Goal: Use online tool/utility: Utilize a website feature to perform a specific function

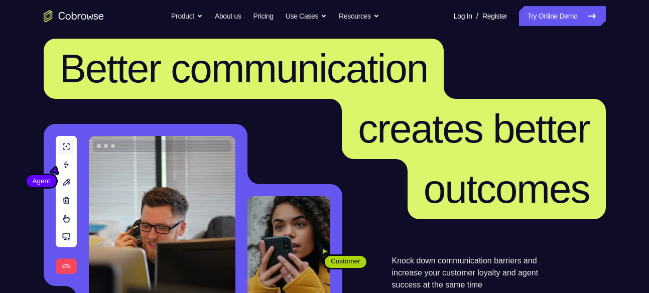
click at [550, 21] on link "Try Online Demo" at bounding box center [562, 16] width 86 height 20
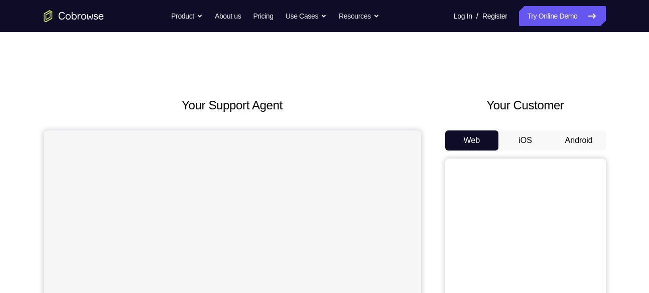
scroll to position [101, 0]
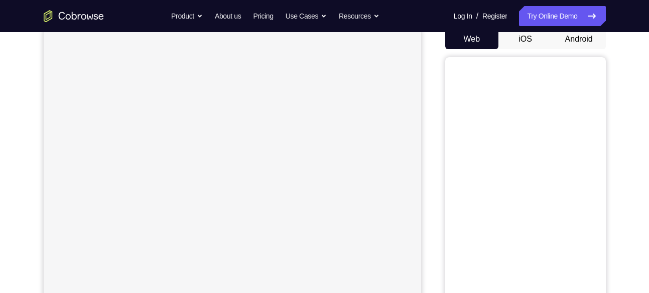
click at [570, 43] on button "Android" at bounding box center [579, 39] width 54 height 20
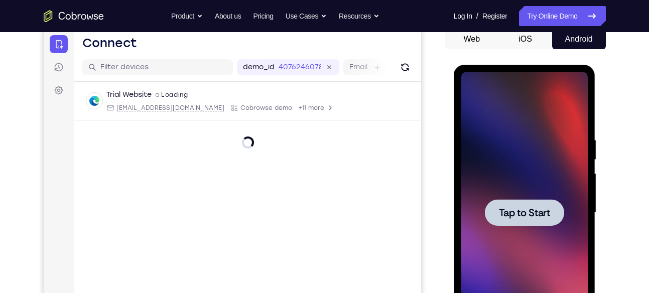
scroll to position [0, 0]
click at [520, 208] on span "Tap to Start" at bounding box center [524, 213] width 51 height 10
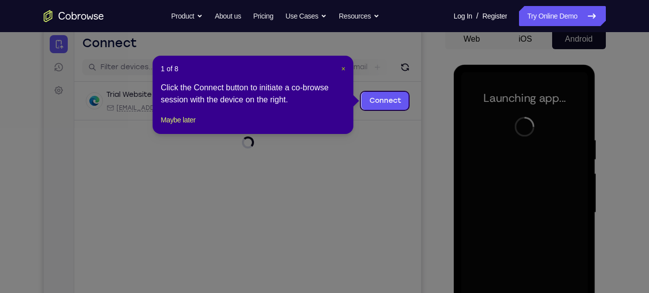
click at [345, 65] on span "×" at bounding box center [344, 69] width 4 height 8
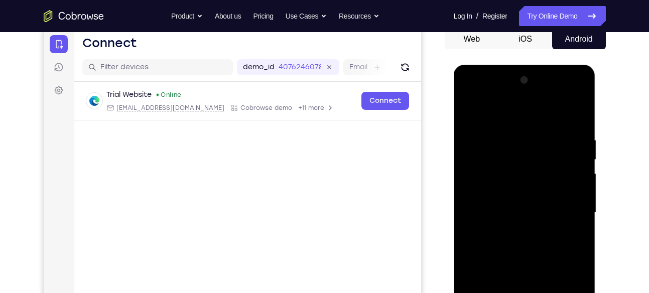
scroll to position [163, 0]
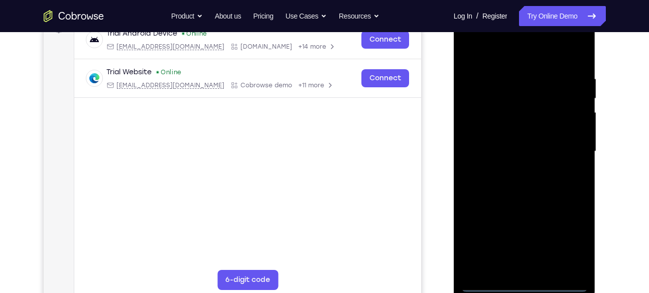
click at [526, 282] on div at bounding box center [525, 151] width 127 height 281
click at [563, 245] on div at bounding box center [525, 151] width 127 height 281
click at [473, 37] on div at bounding box center [525, 151] width 127 height 281
click at [564, 141] on div at bounding box center [525, 151] width 127 height 281
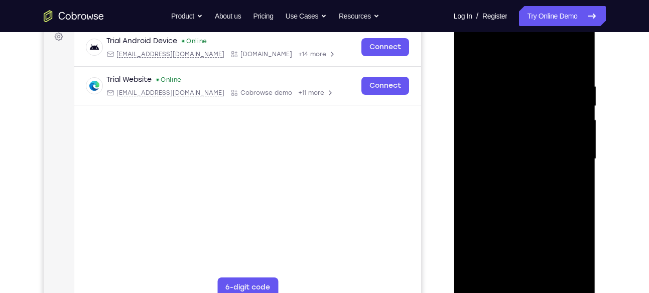
scroll to position [156, 0]
click at [514, 178] on div at bounding box center [525, 158] width 127 height 281
click at [502, 152] on div at bounding box center [525, 158] width 127 height 281
click at [484, 173] on div at bounding box center [525, 158] width 127 height 281
click at [517, 159] on div at bounding box center [525, 158] width 127 height 281
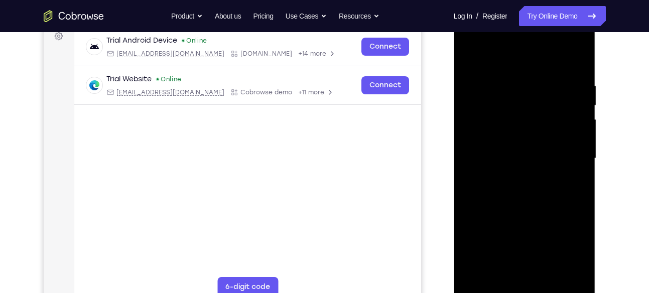
click at [519, 186] on div at bounding box center [525, 158] width 127 height 281
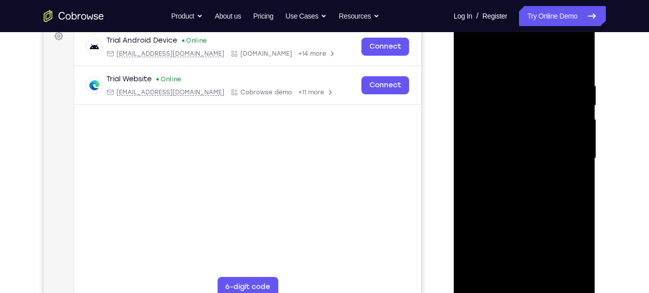
click at [519, 186] on div at bounding box center [525, 158] width 127 height 281
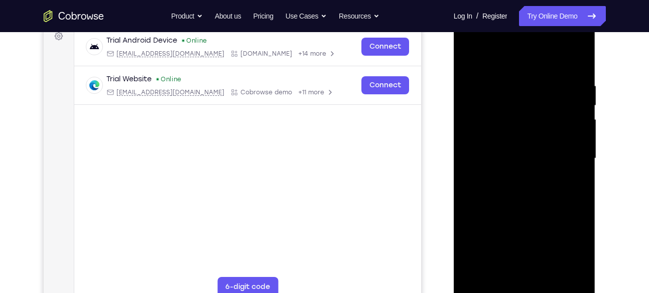
click at [518, 184] on div at bounding box center [525, 158] width 127 height 281
click at [509, 173] on div at bounding box center [525, 158] width 127 height 281
click at [574, 138] on div at bounding box center [525, 158] width 127 height 281
click at [508, 157] on div at bounding box center [525, 158] width 127 height 281
click at [514, 196] on div at bounding box center [525, 158] width 127 height 281
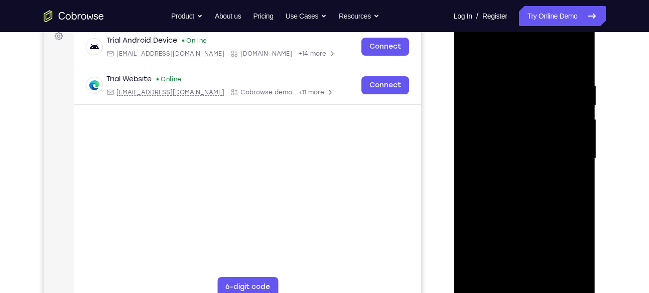
click at [514, 196] on div at bounding box center [525, 158] width 127 height 281
click at [515, 193] on div at bounding box center [525, 158] width 127 height 281
click at [516, 155] on div at bounding box center [525, 158] width 127 height 281
click at [580, 273] on div at bounding box center [525, 158] width 127 height 281
click at [572, 270] on div at bounding box center [525, 158] width 127 height 281
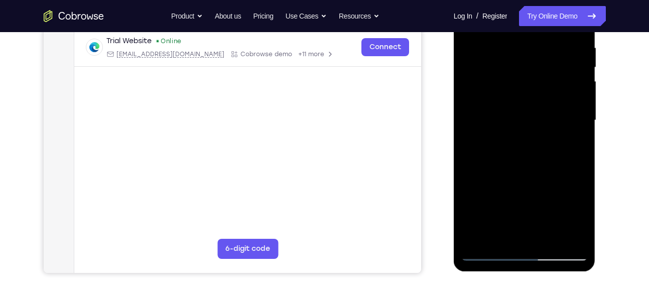
scroll to position [194, 0]
click at [570, 228] on div at bounding box center [525, 119] width 127 height 281
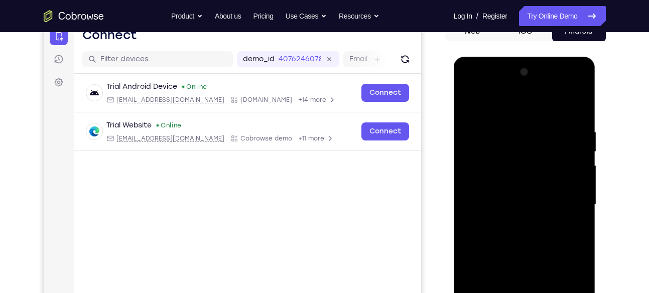
scroll to position [192, 0]
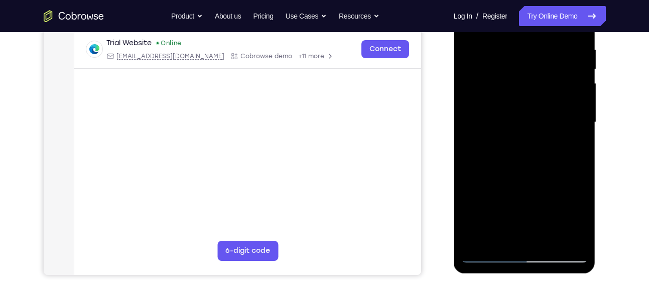
click at [558, 234] on div at bounding box center [525, 122] width 127 height 281
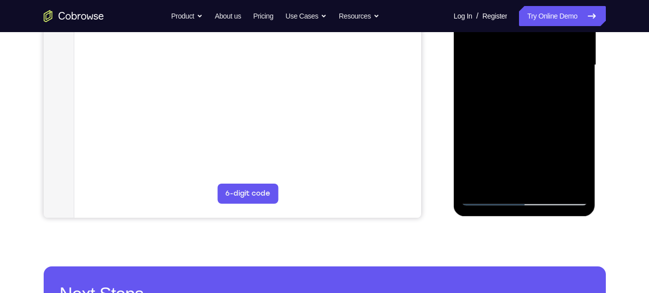
scroll to position [250, 0]
click at [575, 175] on div at bounding box center [525, 64] width 127 height 281
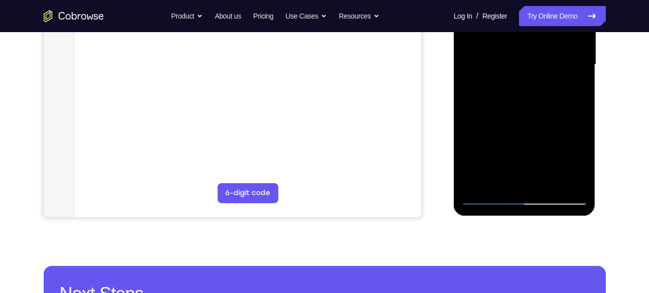
click at [524, 91] on div at bounding box center [525, 64] width 127 height 281
click at [524, 97] on div at bounding box center [525, 64] width 127 height 281
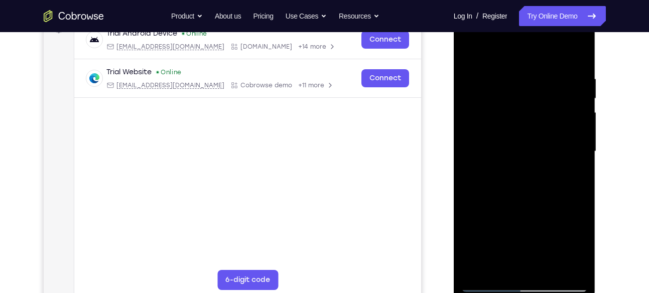
scroll to position [164, 0]
click at [574, 62] on div at bounding box center [525, 150] width 127 height 281
click at [581, 195] on div at bounding box center [525, 150] width 127 height 281
drag, startPoint x: 528, startPoint y: 207, endPoint x: 536, endPoint y: 156, distance: 51.9
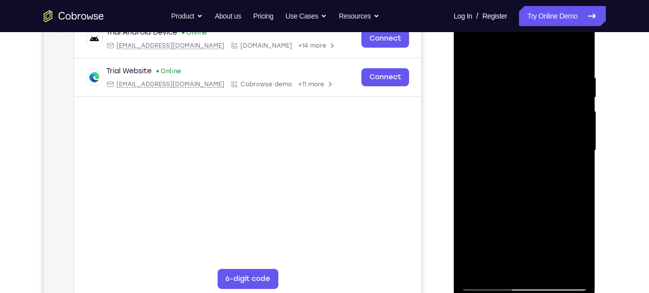
click at [536, 156] on div at bounding box center [525, 150] width 127 height 281
drag, startPoint x: 549, startPoint y: 115, endPoint x: 549, endPoint y: 161, distance: 46.7
click at [549, 161] on div at bounding box center [525, 150] width 127 height 281
click at [578, 47] on div at bounding box center [525, 150] width 127 height 281
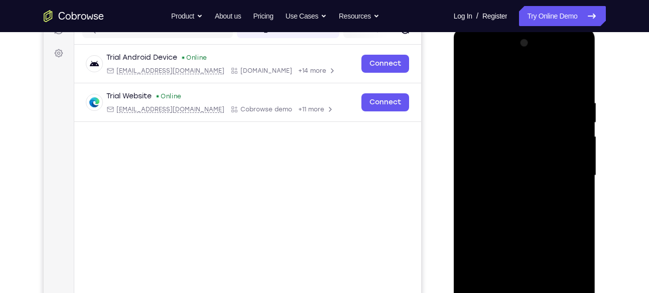
scroll to position [141, 0]
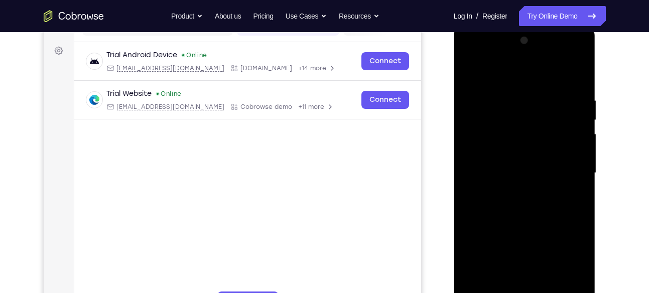
click at [471, 70] on div at bounding box center [525, 173] width 127 height 281
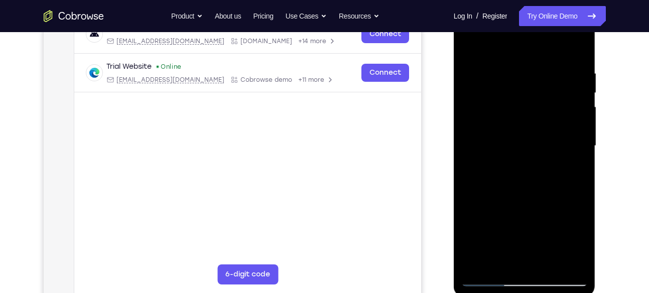
scroll to position [162, 0]
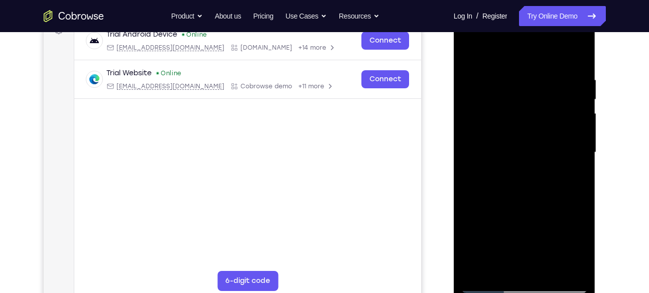
drag, startPoint x: 552, startPoint y: 195, endPoint x: 539, endPoint y: 110, distance: 85.3
click at [539, 110] on div at bounding box center [525, 152] width 127 height 281
drag, startPoint x: 541, startPoint y: 239, endPoint x: 550, endPoint y: 135, distance: 103.8
click at [550, 135] on div at bounding box center [525, 152] width 127 height 281
click at [582, 155] on div at bounding box center [525, 152] width 127 height 281
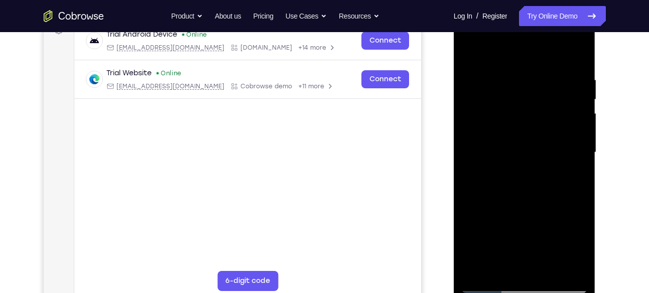
drag, startPoint x: 522, startPoint y: 216, endPoint x: 524, endPoint y: 68, distance: 148.7
click at [524, 68] on div at bounding box center [525, 152] width 127 height 281
drag, startPoint x: 527, startPoint y: 192, endPoint x: 539, endPoint y: 81, distance: 112.1
click at [539, 81] on div at bounding box center [525, 152] width 127 height 281
drag, startPoint x: 550, startPoint y: 103, endPoint x: 539, endPoint y: 215, distance: 113.0
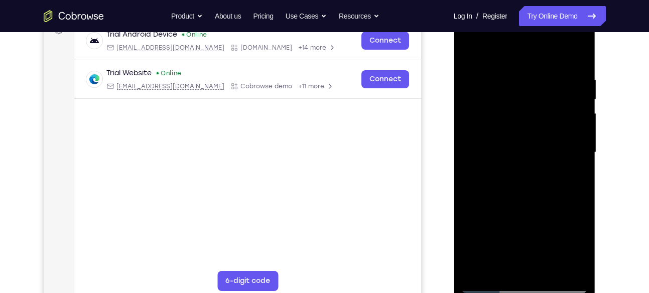
click at [539, 215] on div at bounding box center [525, 152] width 127 height 281
drag, startPoint x: 520, startPoint y: 124, endPoint x: 517, endPoint y: 196, distance: 72.9
click at [517, 196] on div at bounding box center [525, 152] width 127 height 281
click at [469, 155] on div at bounding box center [525, 152] width 127 height 281
click at [546, 272] on div at bounding box center [525, 152] width 127 height 281
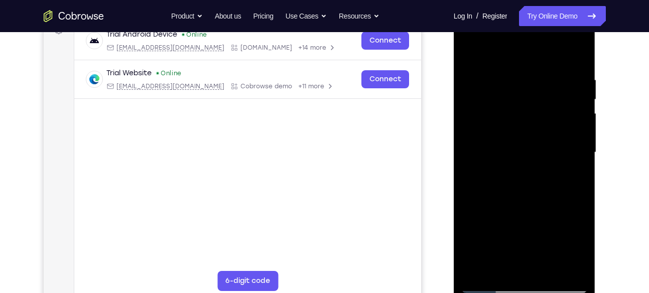
click at [512, 199] on div at bounding box center [525, 152] width 127 height 281
click at [570, 128] on div at bounding box center [525, 152] width 127 height 281
click at [542, 77] on div at bounding box center [525, 152] width 127 height 281
click at [470, 47] on div at bounding box center [525, 152] width 127 height 281
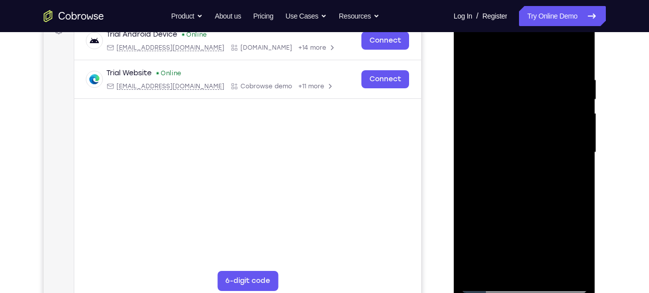
click at [470, 47] on div at bounding box center [525, 152] width 127 height 281
click at [580, 173] on div at bounding box center [525, 152] width 127 height 281
drag, startPoint x: 571, startPoint y: 94, endPoint x: 573, endPoint y: 146, distance: 51.8
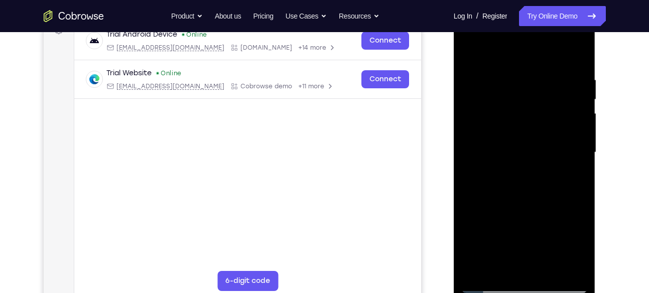
click at [573, 146] on div at bounding box center [525, 152] width 127 height 281
drag, startPoint x: 578, startPoint y: 71, endPoint x: 478, endPoint y: 72, distance: 100.4
click at [478, 72] on div at bounding box center [525, 152] width 127 height 281
drag, startPoint x: 579, startPoint y: 75, endPoint x: 468, endPoint y: 95, distance: 112.2
click at [468, 95] on div at bounding box center [525, 152] width 127 height 281
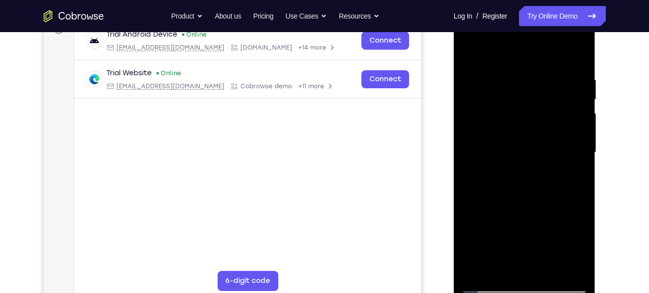
drag, startPoint x: 571, startPoint y: 75, endPoint x: 482, endPoint y: 76, distance: 88.4
click at [482, 76] on div at bounding box center [525, 152] width 127 height 281
click at [538, 69] on div at bounding box center [525, 152] width 127 height 281
click at [577, 52] on div at bounding box center [525, 152] width 127 height 281
click at [582, 196] on div at bounding box center [525, 152] width 127 height 281
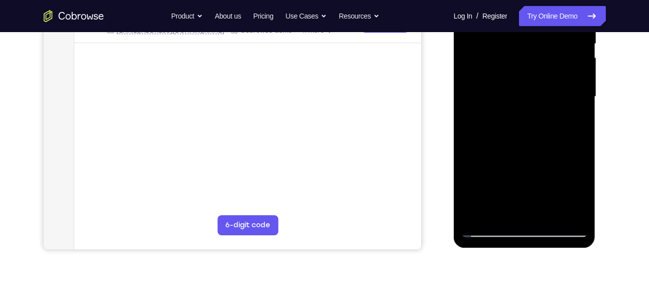
scroll to position [218, 0]
click at [580, 140] on div at bounding box center [525, 96] width 127 height 281
click at [550, 215] on div at bounding box center [525, 96] width 127 height 281
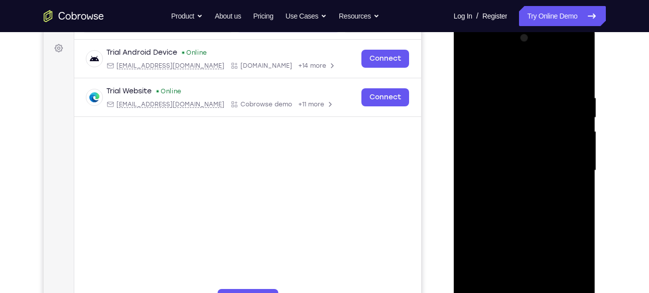
scroll to position [142, 0]
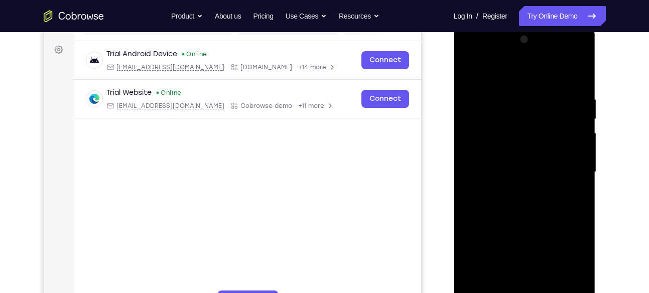
click at [469, 68] on div at bounding box center [525, 172] width 127 height 281
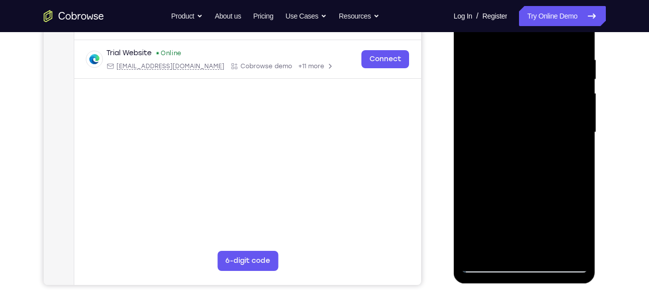
click at [577, 252] on div at bounding box center [525, 132] width 127 height 281
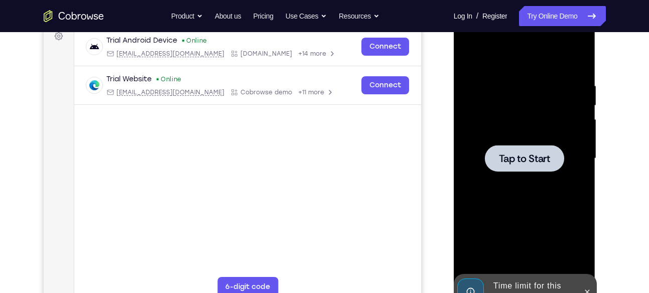
scroll to position [154, 0]
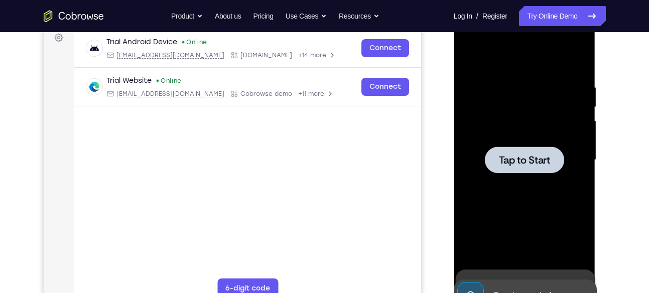
click at [545, 147] on div at bounding box center [524, 160] width 79 height 27
